Goal: Navigation & Orientation: Understand site structure

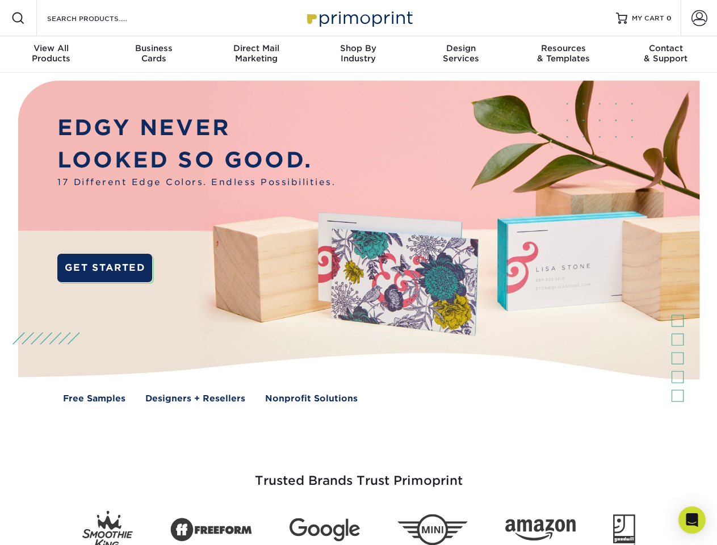
click at [358, 272] on img at bounding box center [357, 250] width 709 height 355
click at [18, 18] on span at bounding box center [18, 18] width 14 height 14
click at [698, 18] on span at bounding box center [699, 18] width 16 height 16
click at [51, 54] on div "View All Products" at bounding box center [51, 53] width 102 height 20
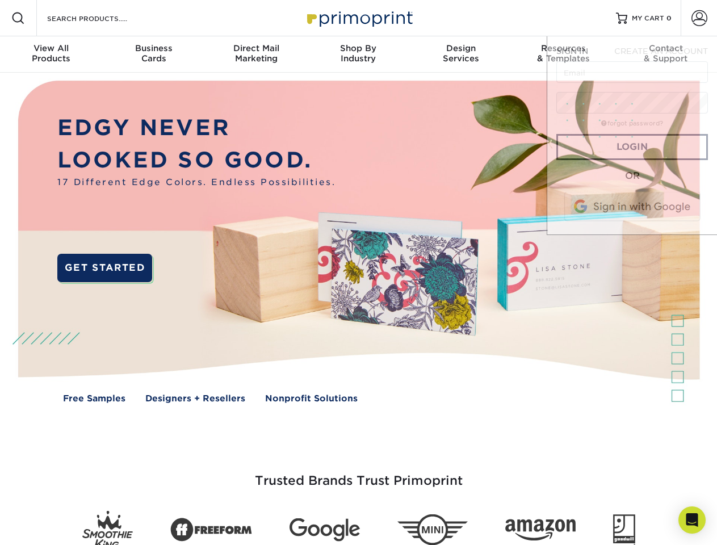
click at [153, 54] on div "Business Cards" at bounding box center [153, 53] width 102 height 20
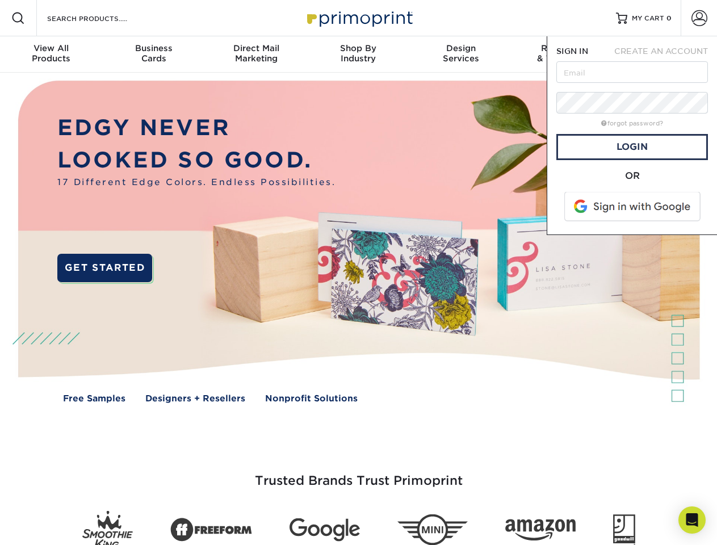
click at [256, 54] on div "Direct Mail Marketing" at bounding box center [256, 53] width 102 height 20
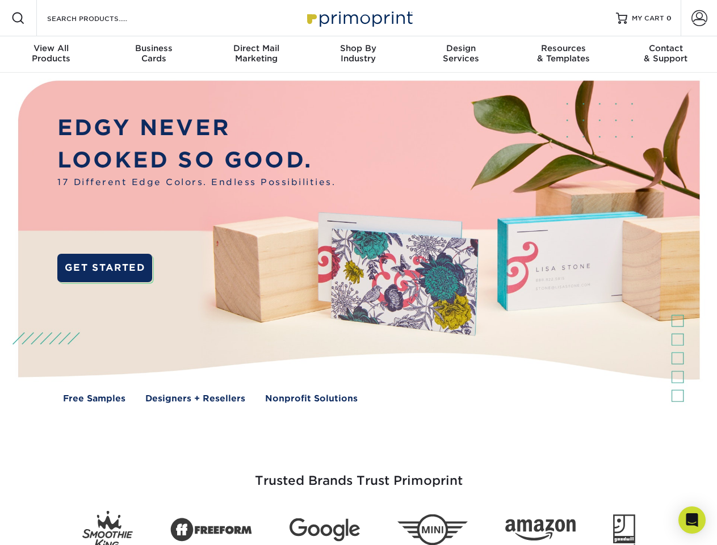
click at [358, 54] on div "Shop By Industry" at bounding box center [358, 53] width 102 height 20
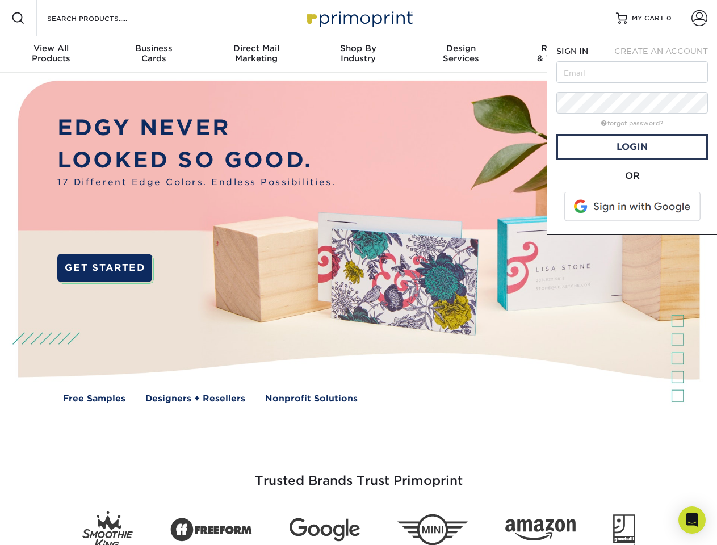
click at [461, 54] on div "Design Services" at bounding box center [461, 53] width 102 height 20
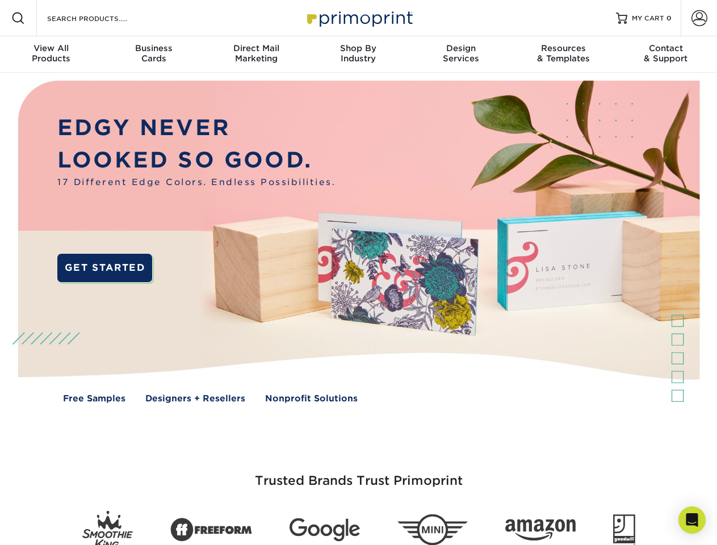
click at [563, 54] on span "SIGN IN" at bounding box center [572, 51] width 32 height 9
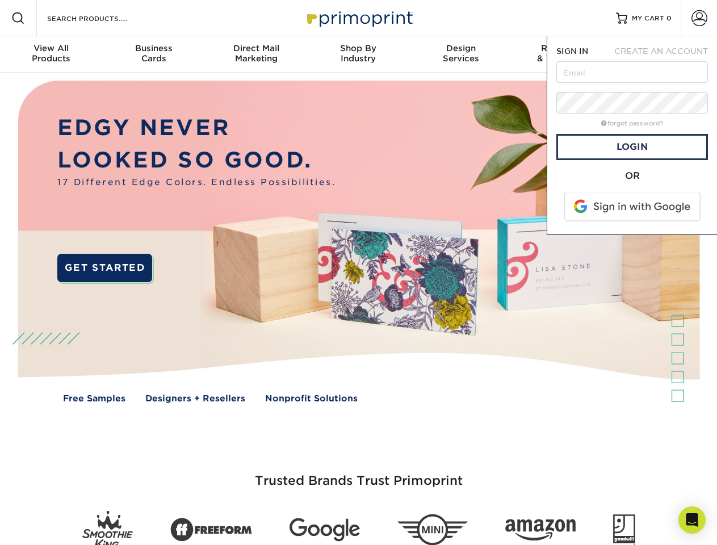
click at [666, 54] on div "Contact & Support" at bounding box center [665, 53] width 102 height 20
